Goal: Find contact information: Find contact information

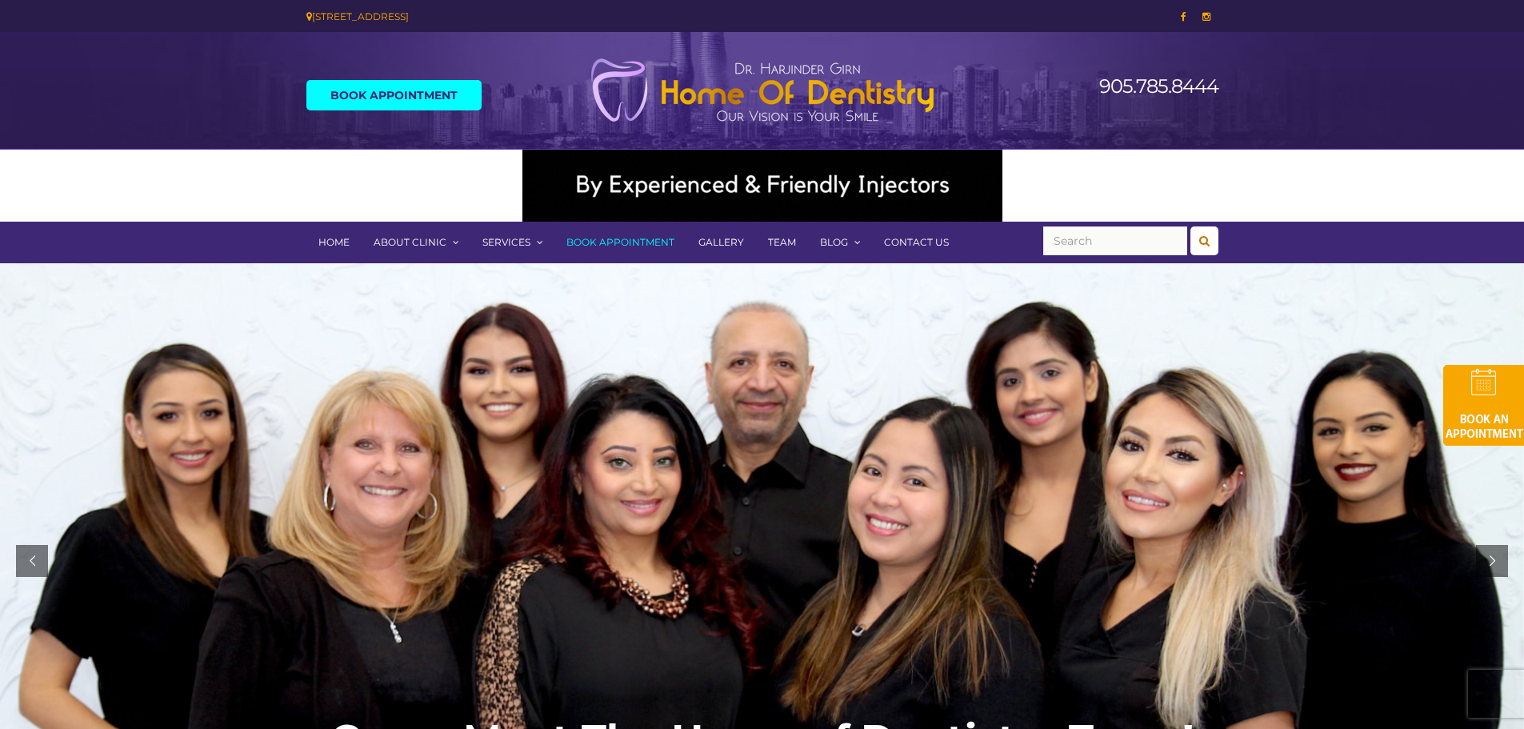
click at [910, 252] on link "Contact Us" at bounding box center [916, 243] width 89 height 42
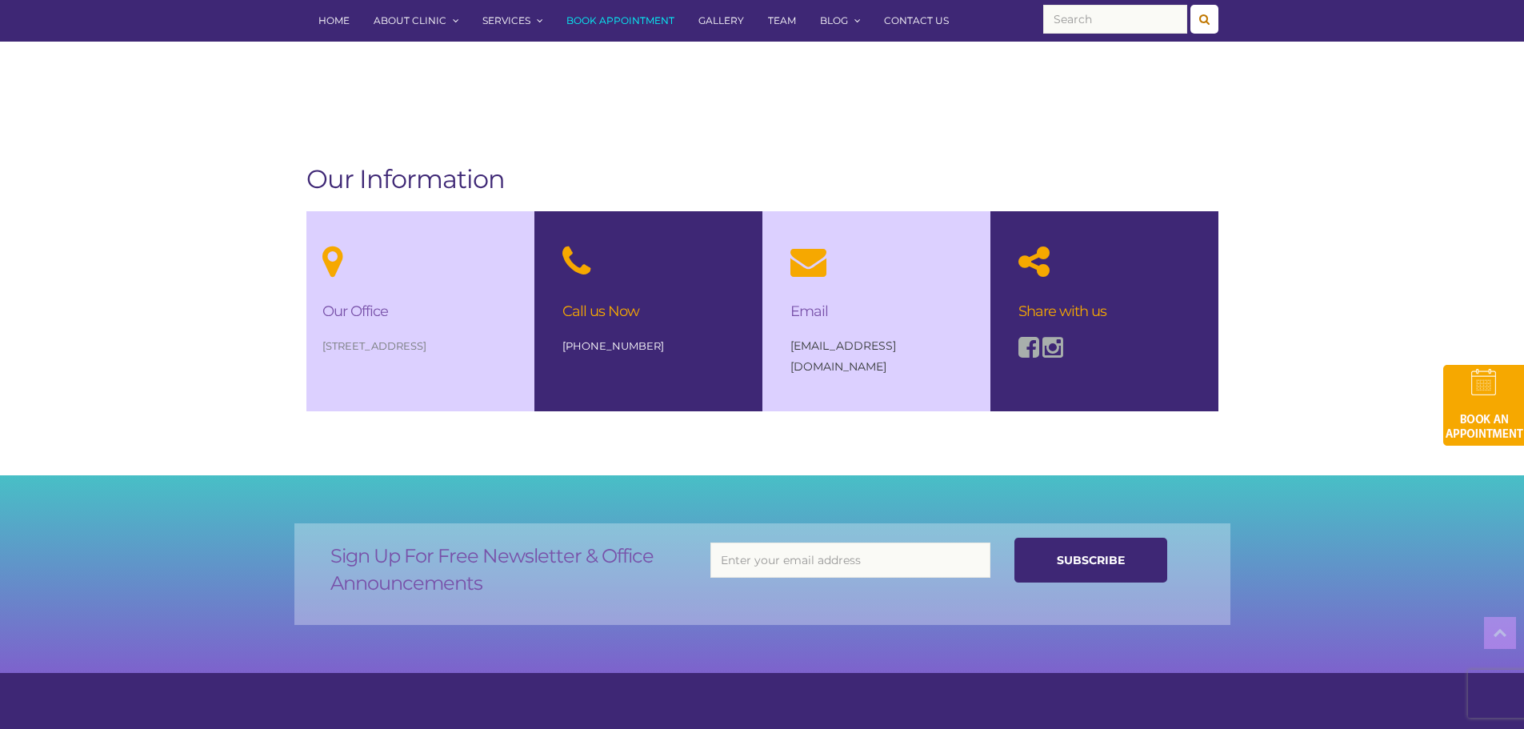
scroll to position [1040, 0]
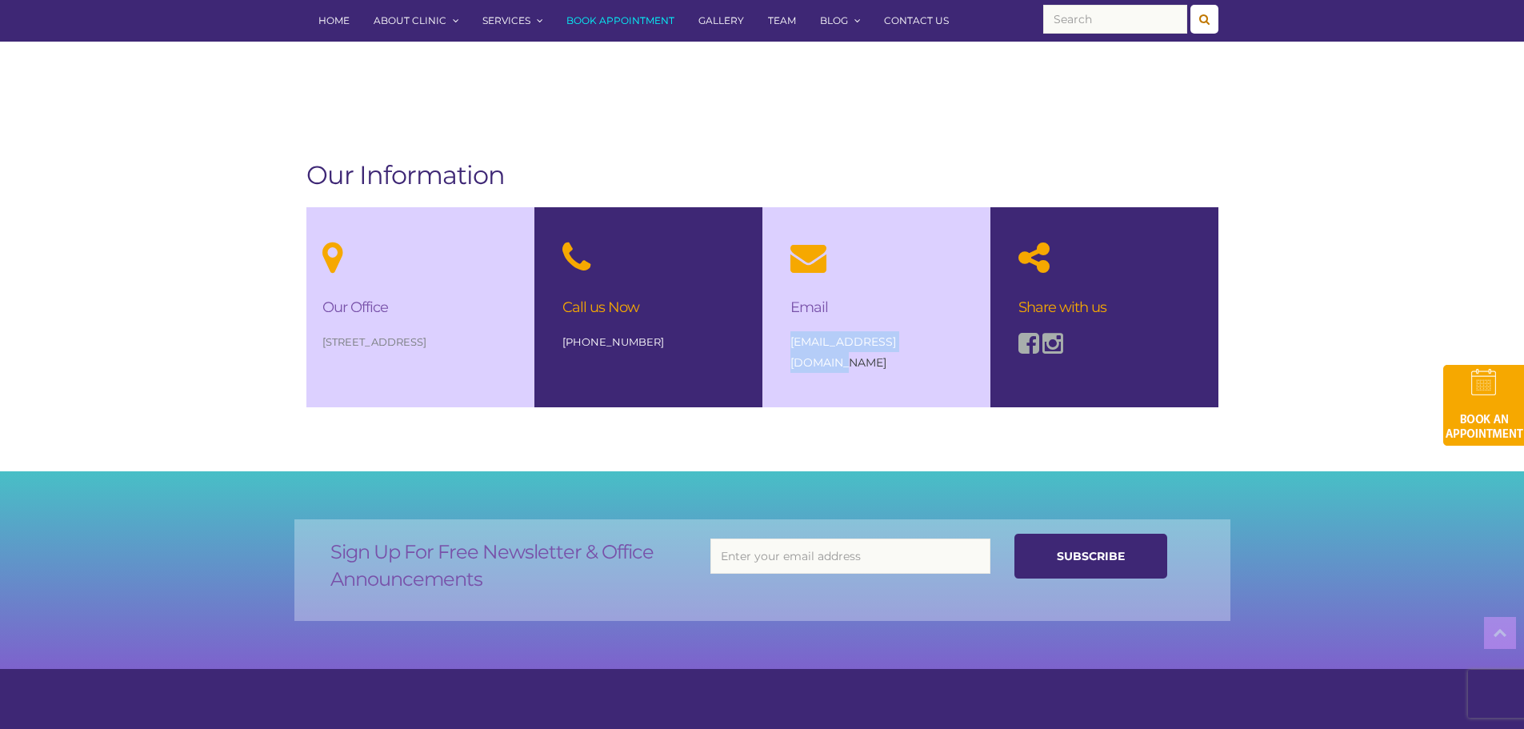
drag, startPoint x: 941, startPoint y: 343, endPoint x: 785, endPoint y: 343, distance: 156.0
click at [785, 343] on div "Email info@homeofdentistry.ca" at bounding box center [876, 306] width 204 height 198
copy link "[EMAIL_ADDRESS][DOMAIN_NAME]"
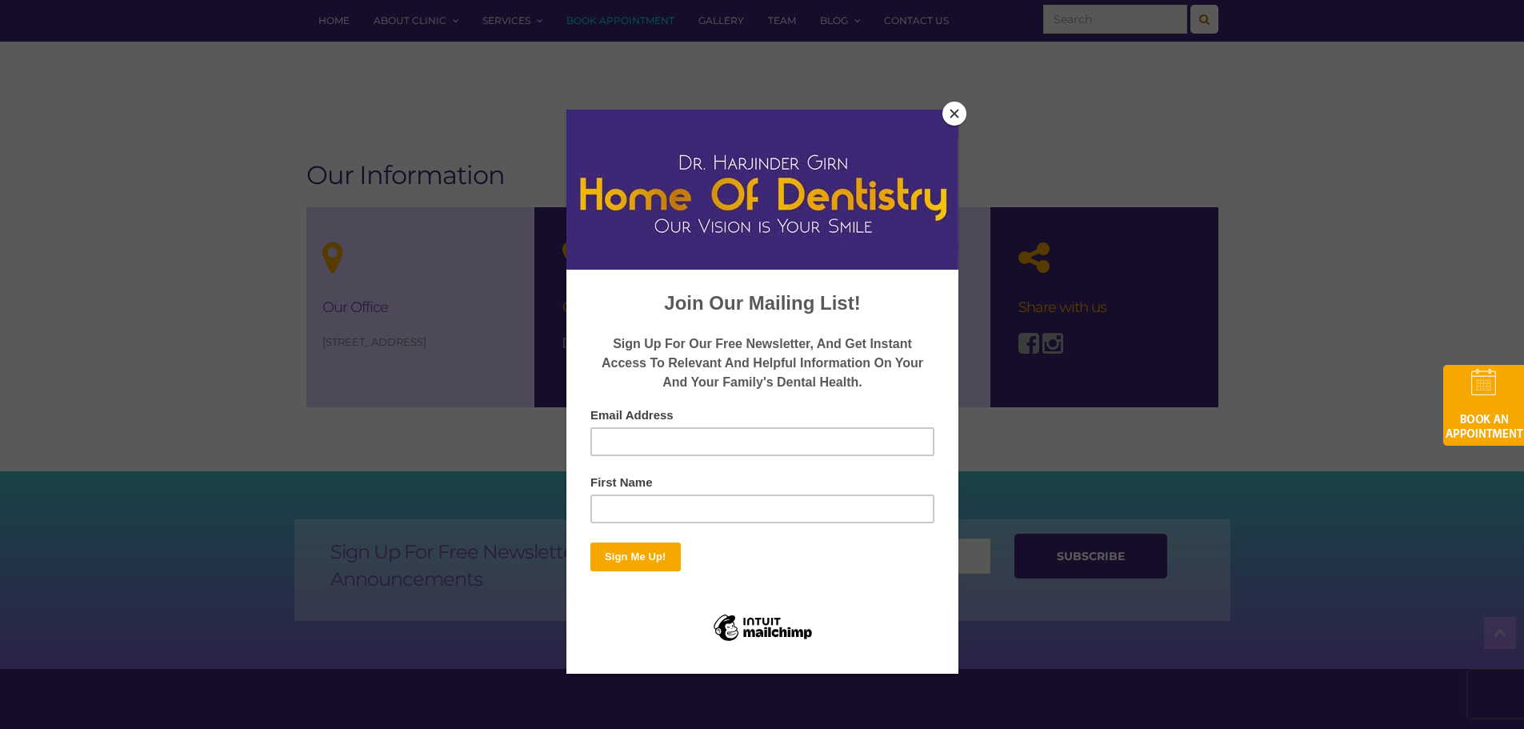
click at [951, 106] on button "Close" at bounding box center [954, 114] width 24 height 24
